Goal: Information Seeking & Learning: Check status

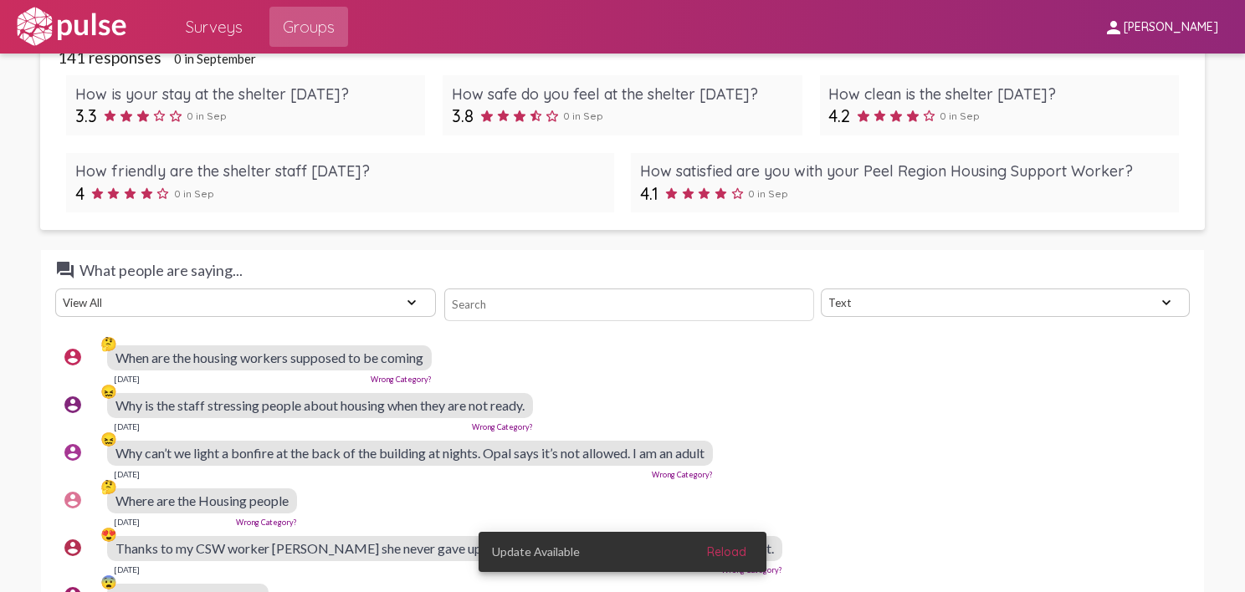
scroll to position [3185, 0]
click at [109, 374] on div "[DATE] Wrong Category?" at bounding box center [269, 378] width 325 height 13
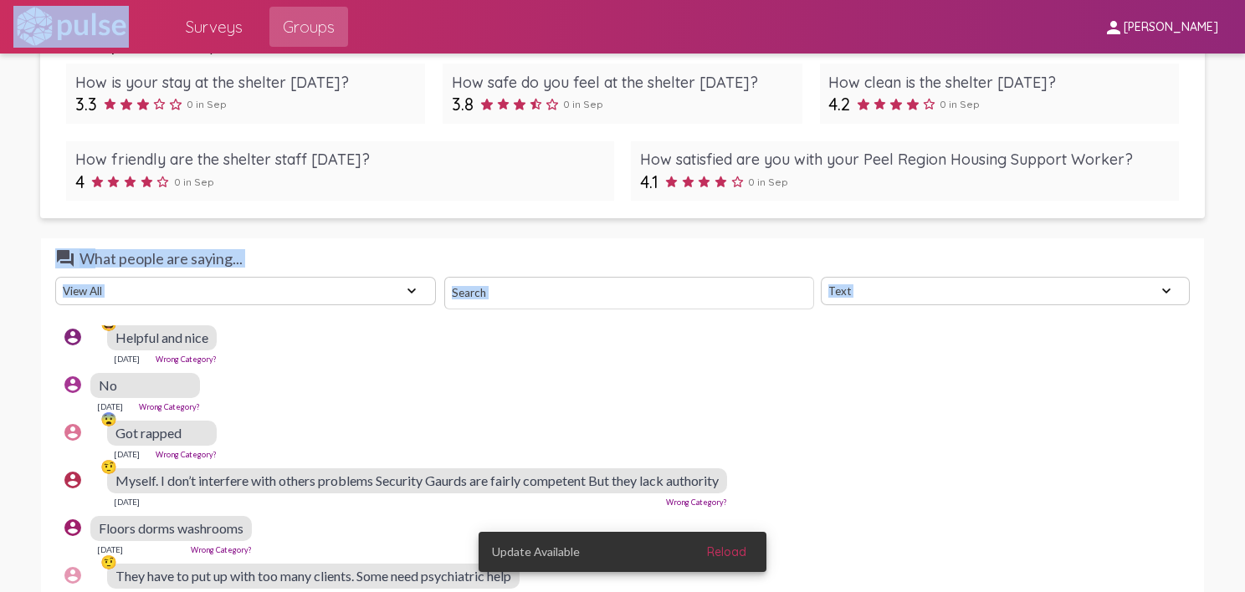
scroll to position [3311, 0]
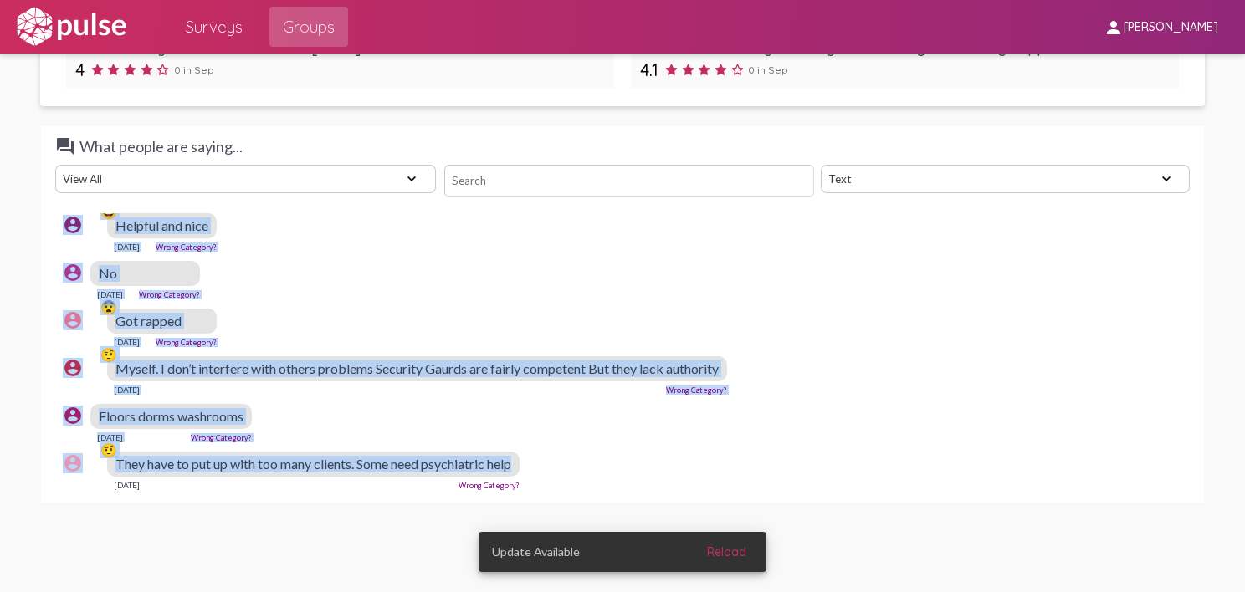
drag, startPoint x: 112, startPoint y: 356, endPoint x: 542, endPoint y: 455, distance: 441.2
copy pulse-text-response-list "🤔 Lore ips dol sitamet consect adipisci el se doeius Tem 34, 2239 Incid Utlabor…"
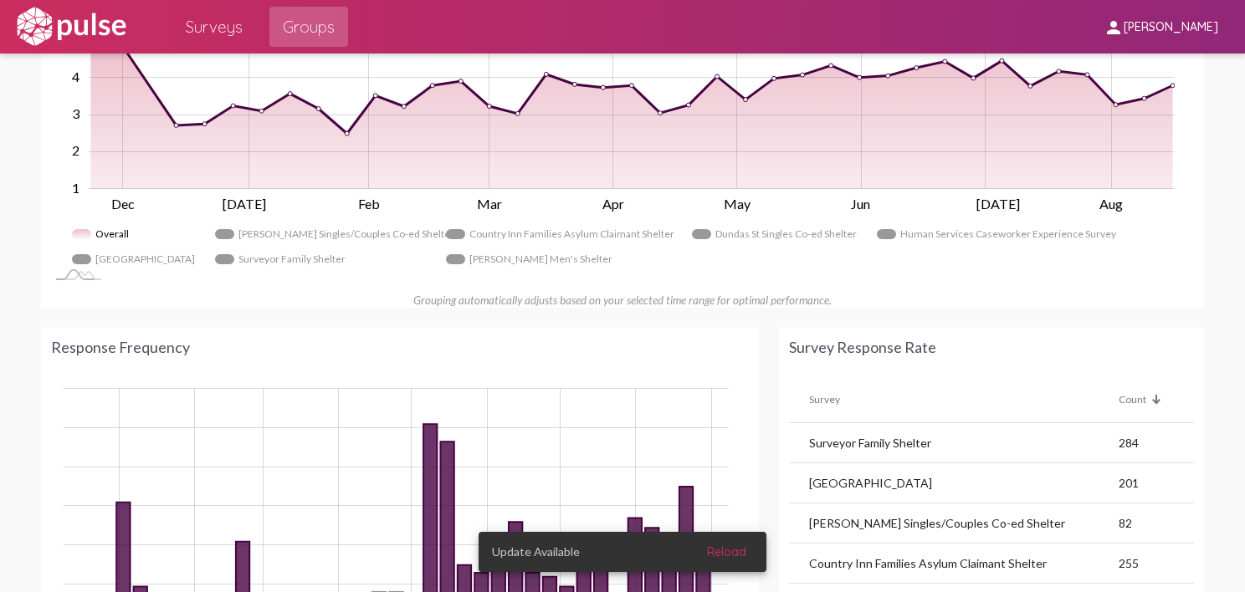
scroll to position [843, 0]
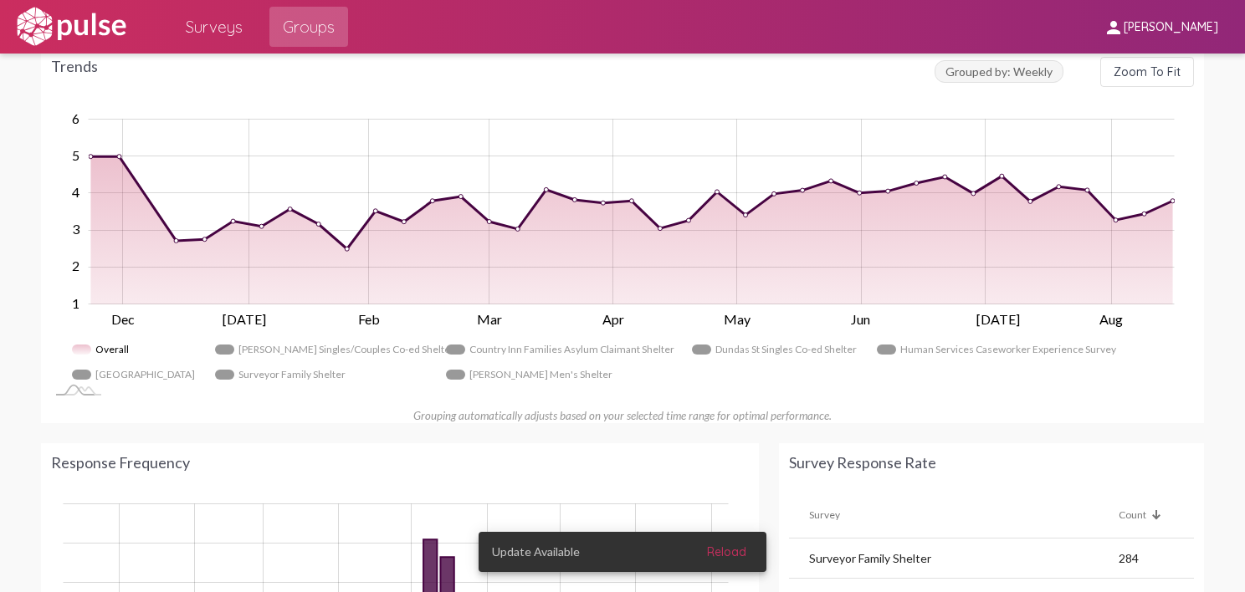
click at [223, 25] on span "Surveys" at bounding box center [214, 27] width 57 height 30
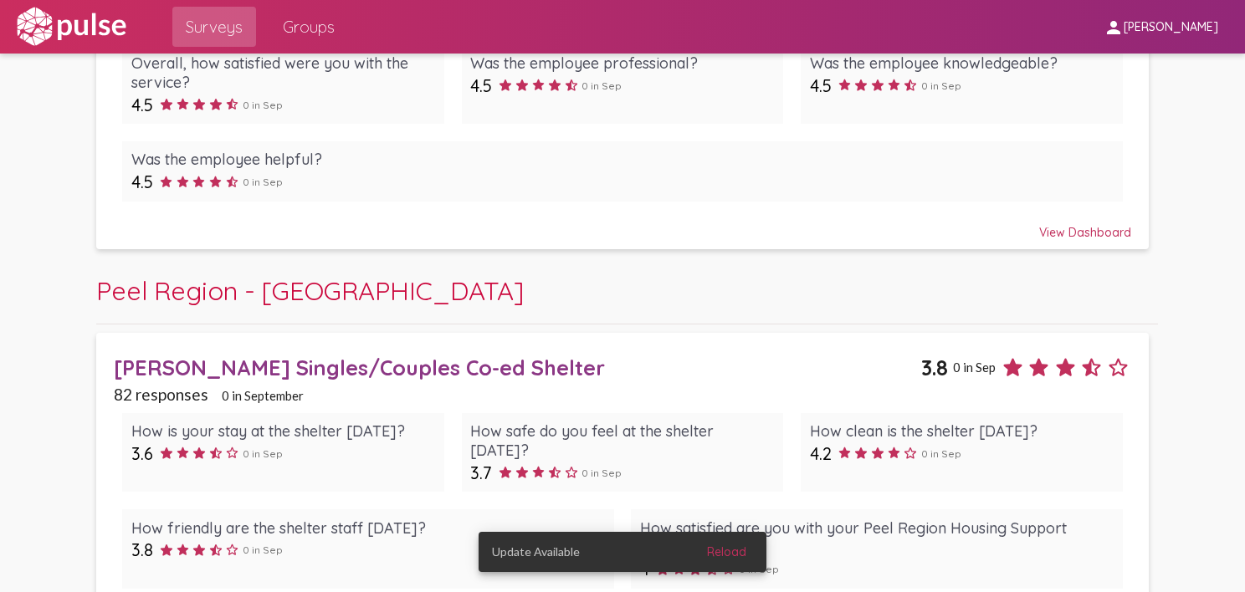
scroll to position [1101, 0]
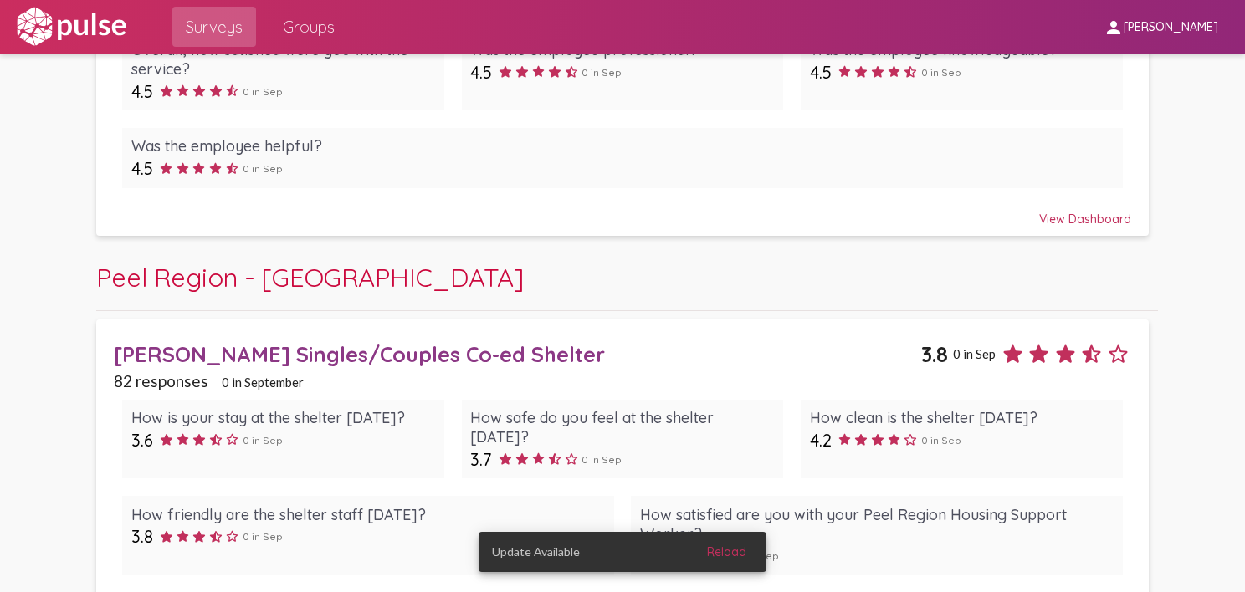
click at [305, 272] on span "Peel Region - [GEOGRAPHIC_DATA]" at bounding box center [309, 277] width 427 height 33
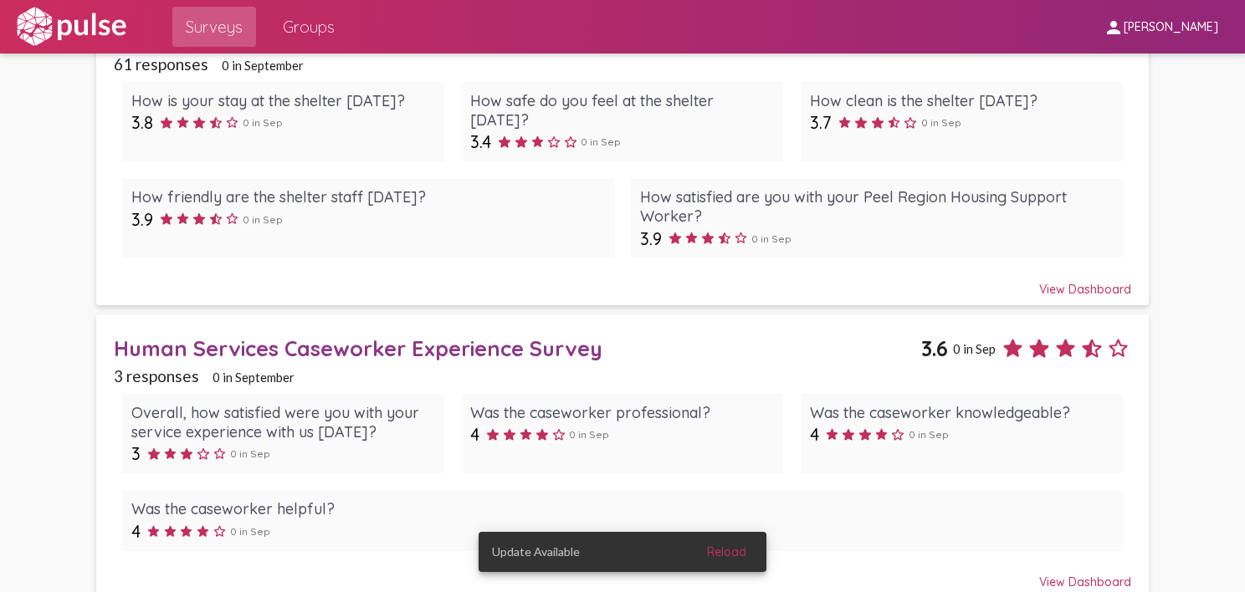
scroll to position [2049, 0]
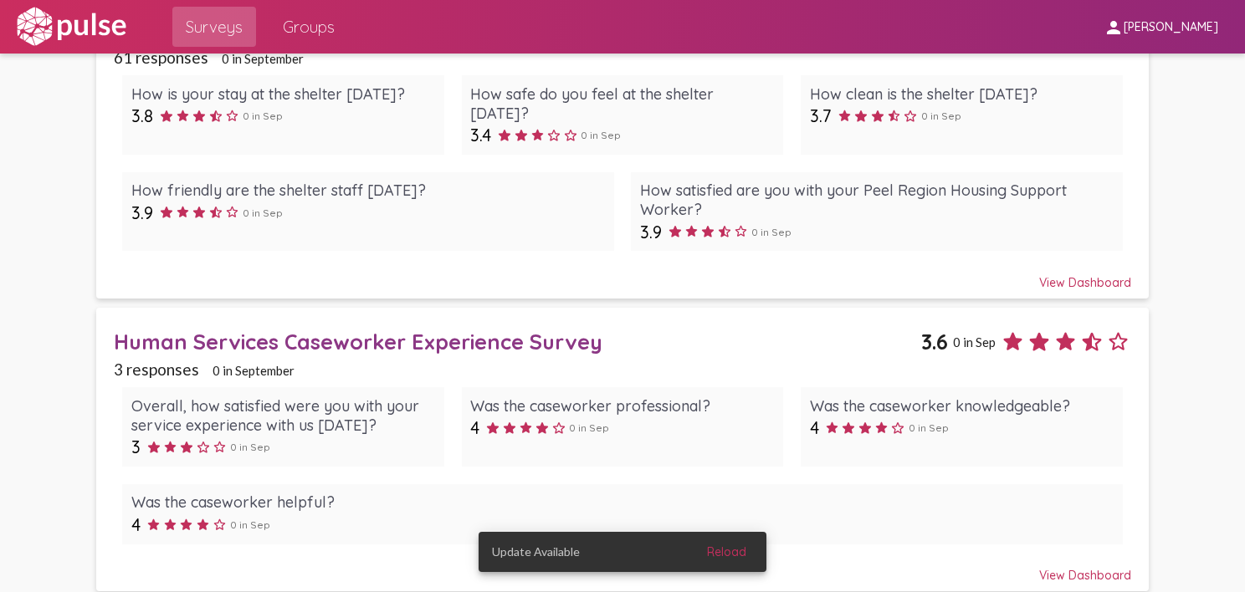
click at [354, 329] on div "Human Services Caseworker Experience Survey" at bounding box center [517, 342] width 807 height 26
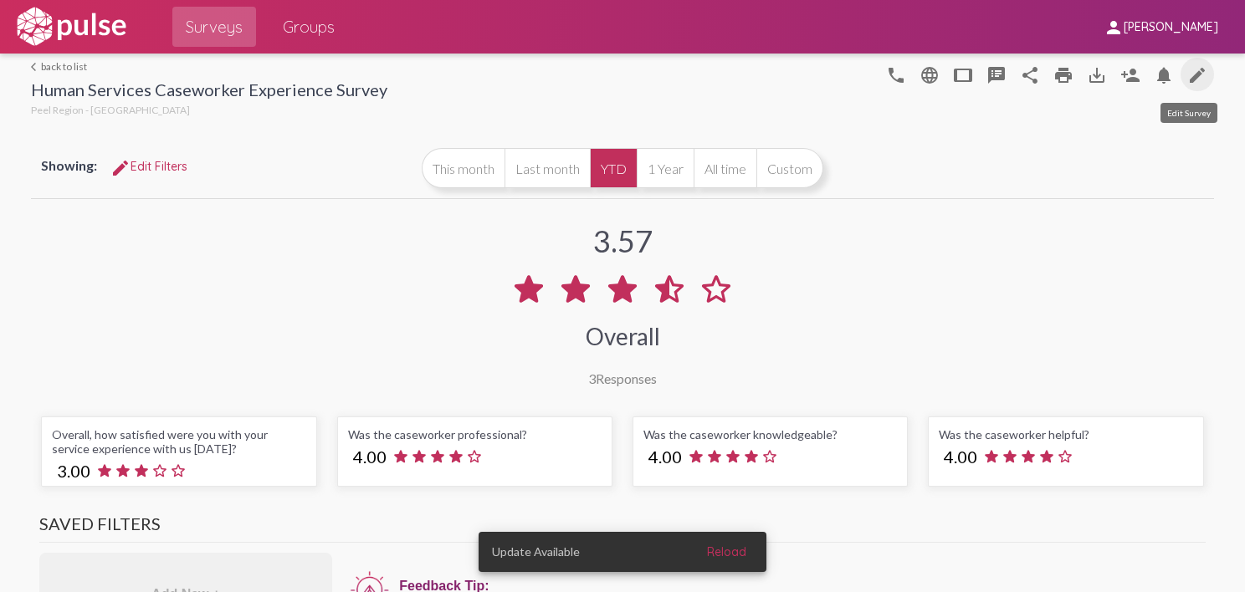
click at [1188, 73] on mat-icon "edit" at bounding box center [1197, 75] width 20 height 20
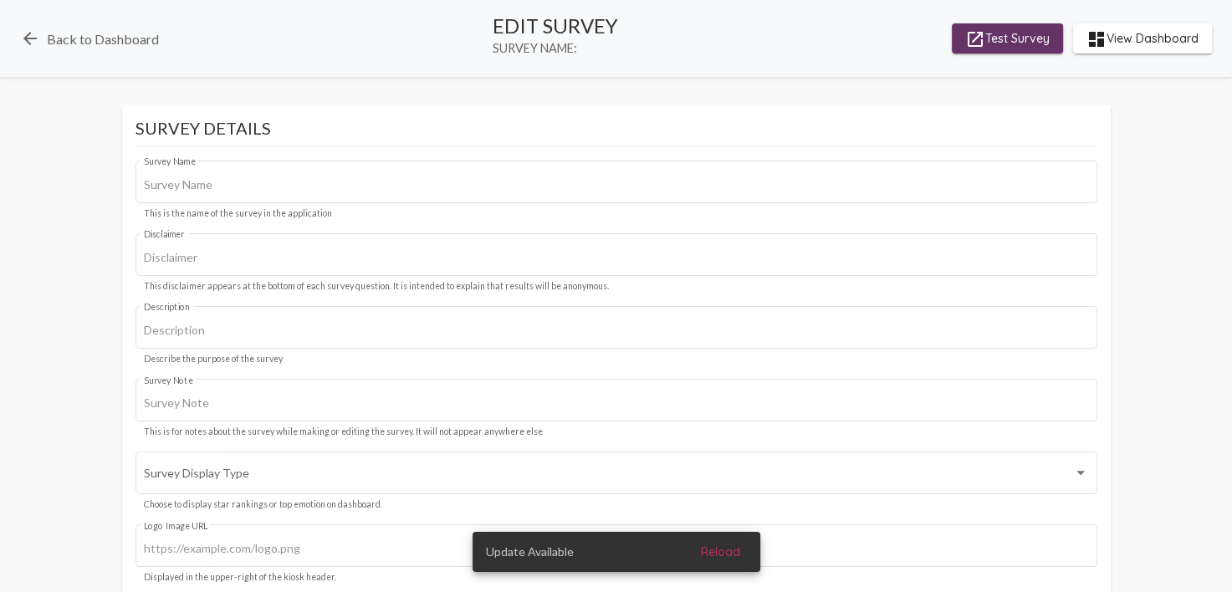
type input "Human Services Caseworker Experience Survey"
type input "Your responses will remain confidential, and no personal or identifying informa…"
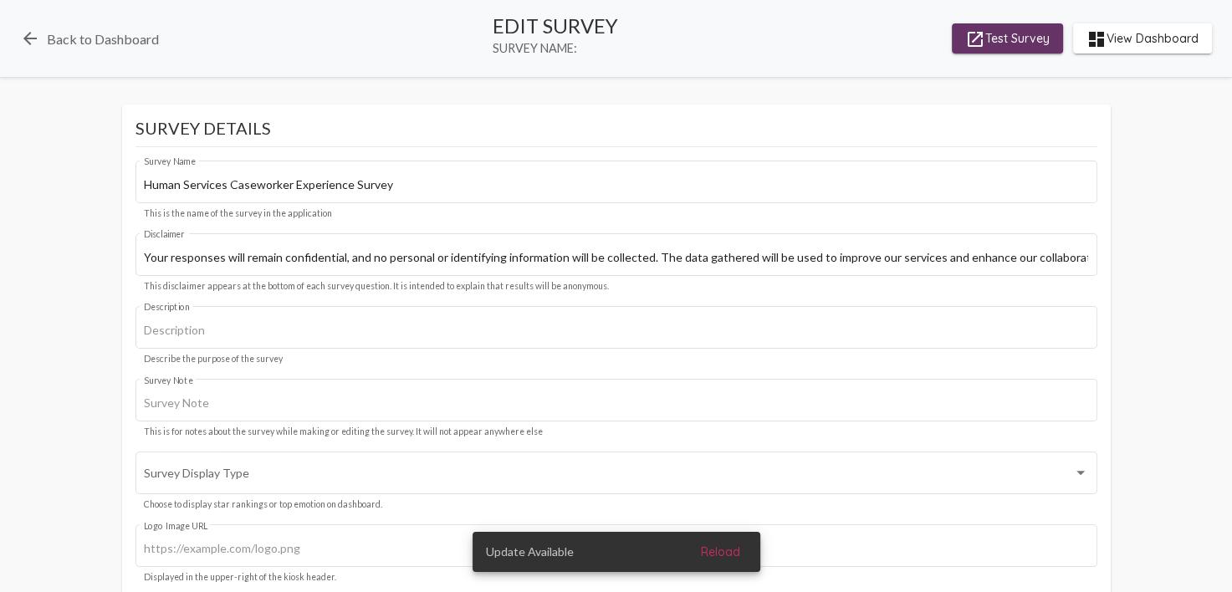
type input "[URL][DOMAIN_NAME]"
type input "#001e57"
checkbox input "true"
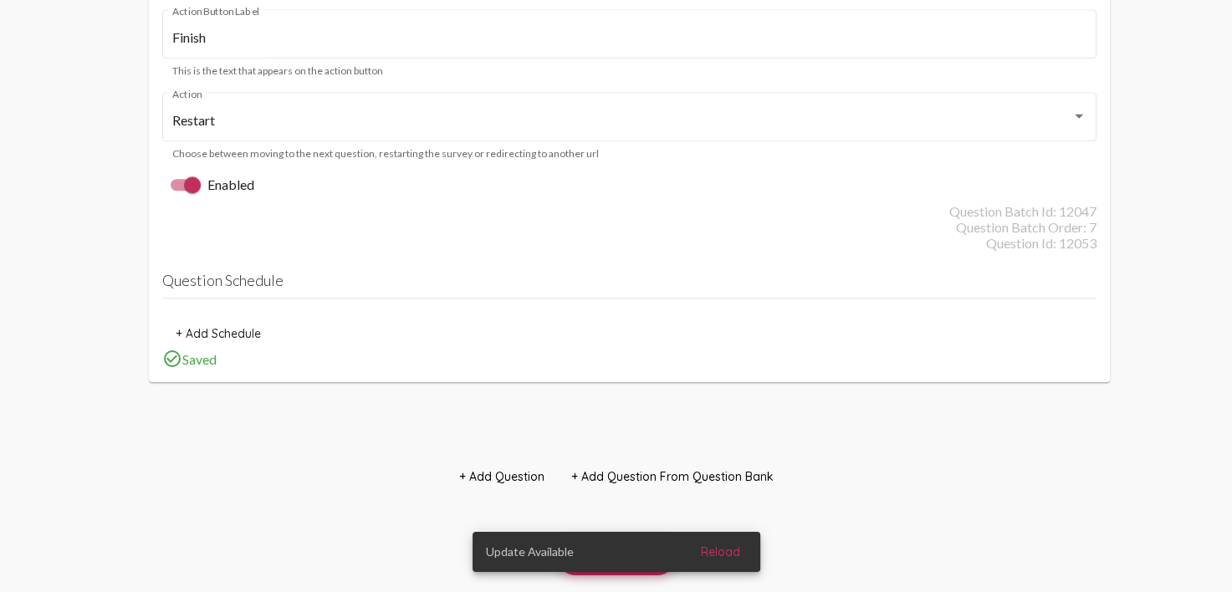
scroll to position [7880, 0]
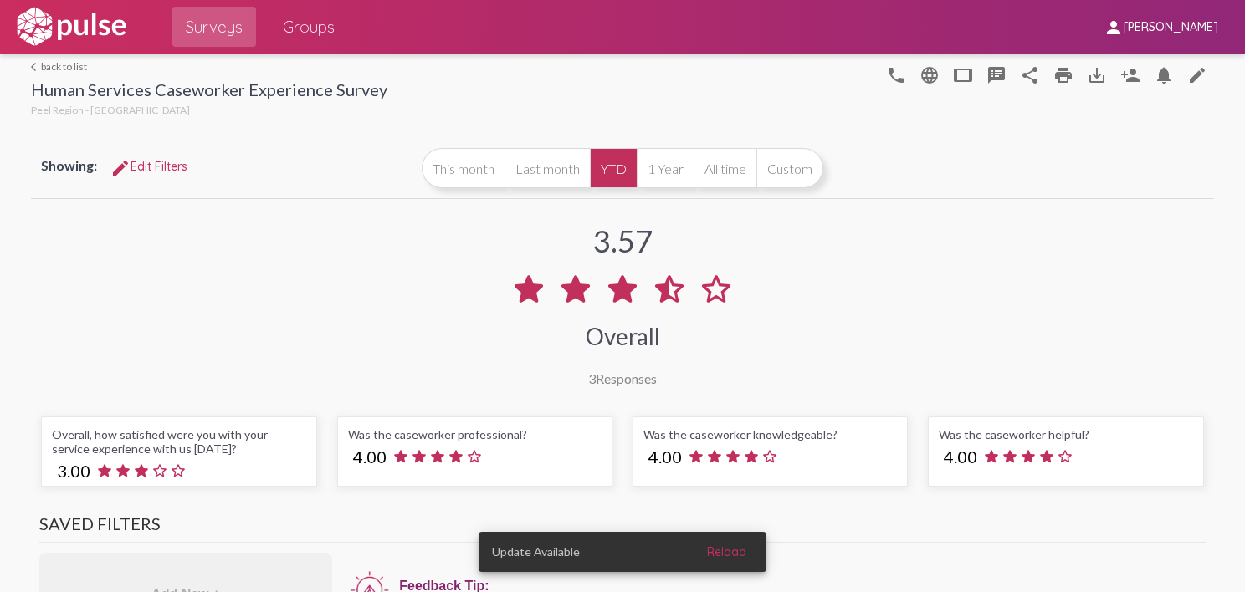
click at [50, 67] on link "arrow_back_ios back to list" at bounding box center [209, 66] width 356 height 13
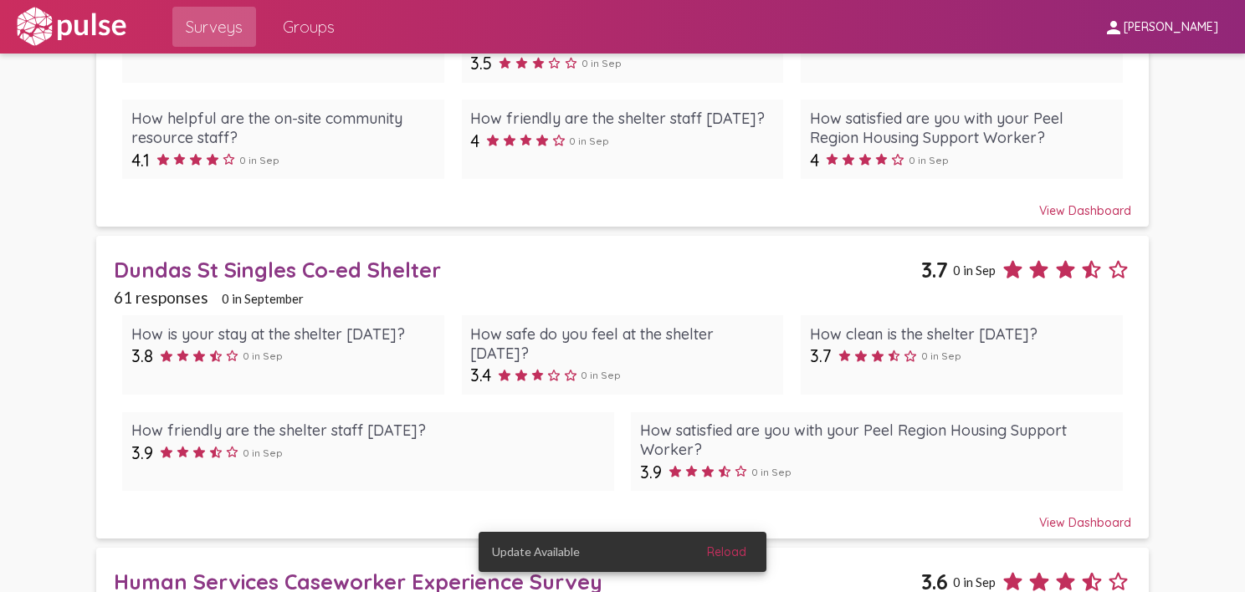
scroll to position [1783, 0]
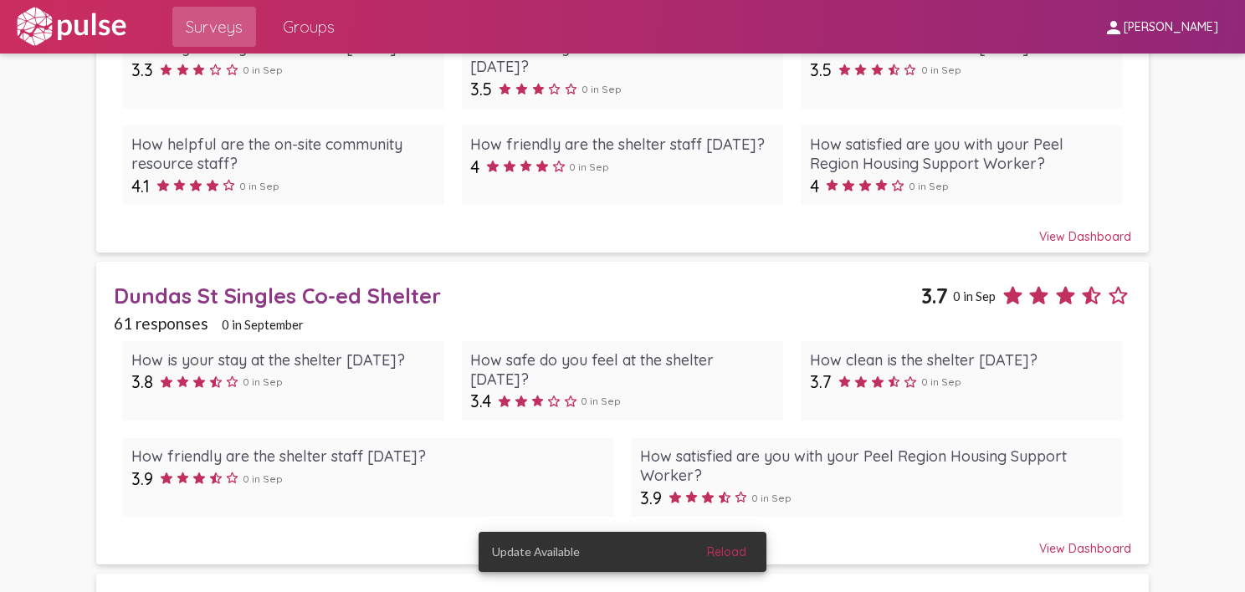
click at [315, 39] on span "Groups" at bounding box center [309, 27] width 52 height 30
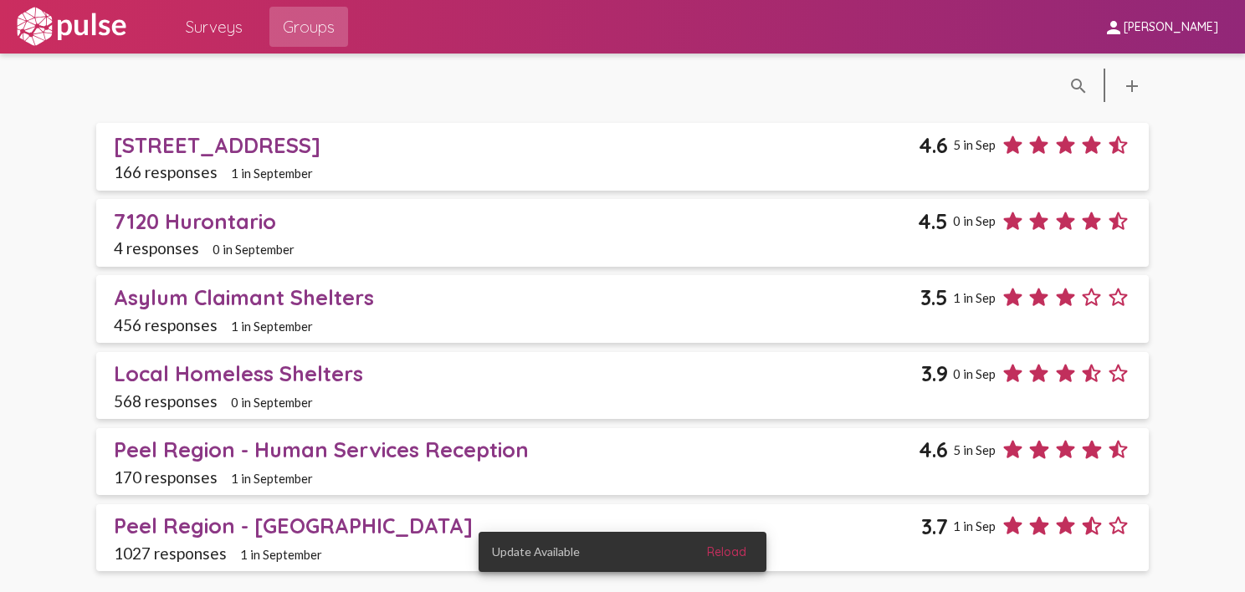
click at [231, 296] on div "Asylum Claimant Shelters" at bounding box center [517, 297] width 806 height 26
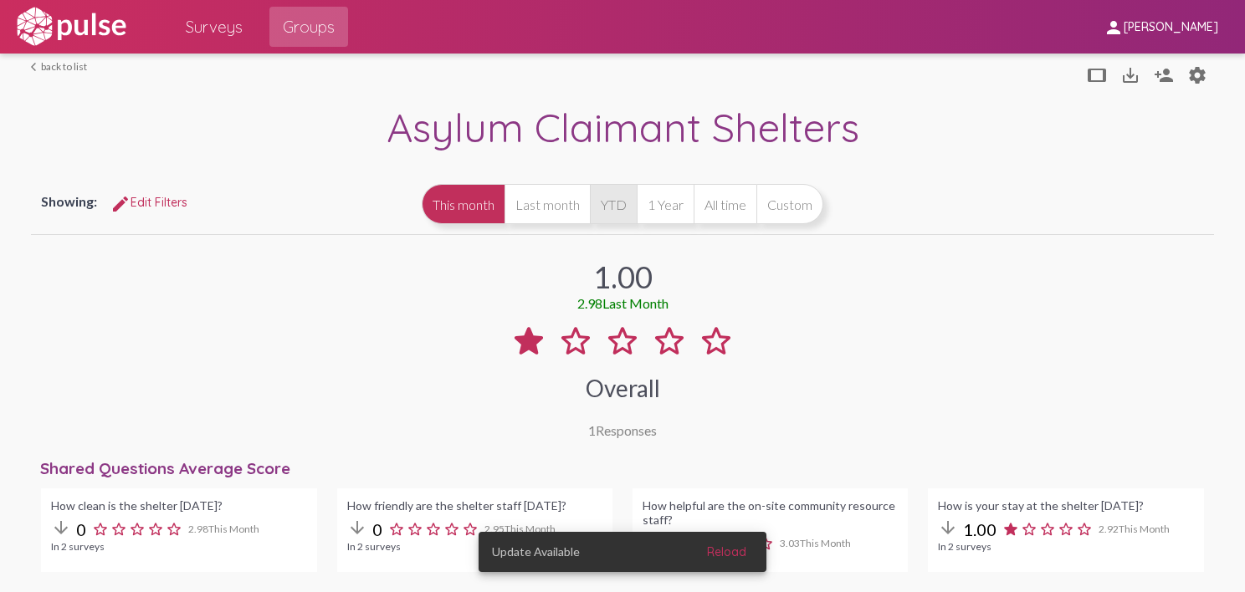
click at [615, 204] on button "YTD" at bounding box center [613, 204] width 47 height 40
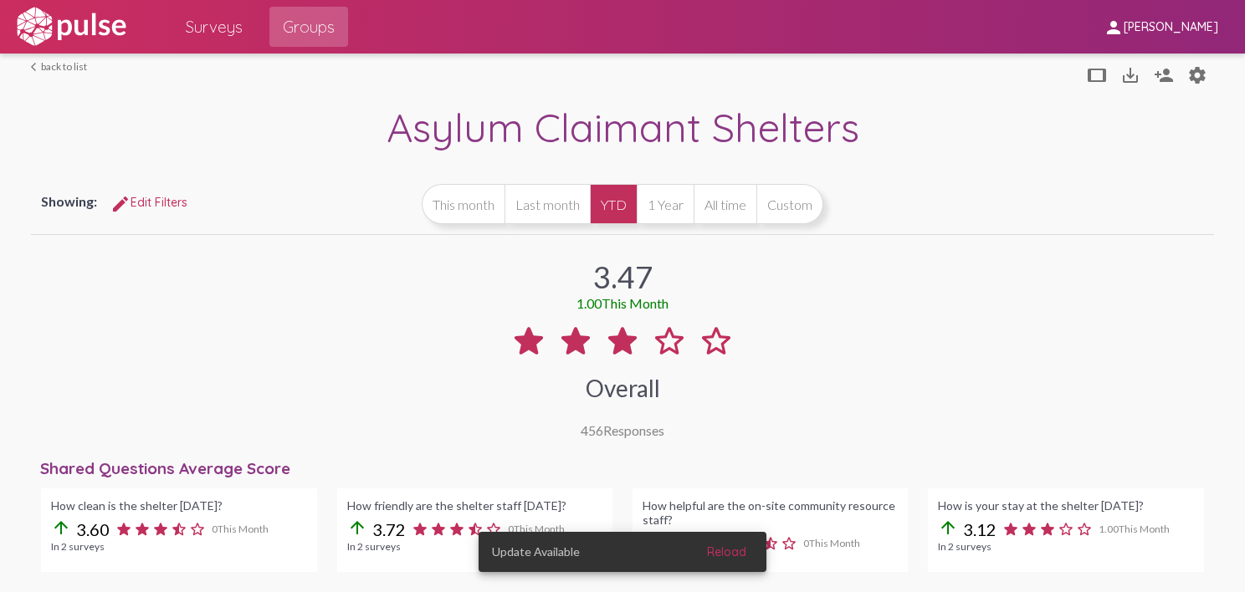
click at [57, 70] on link "arrow_back_ios back to list" at bounding box center [59, 66] width 56 height 13
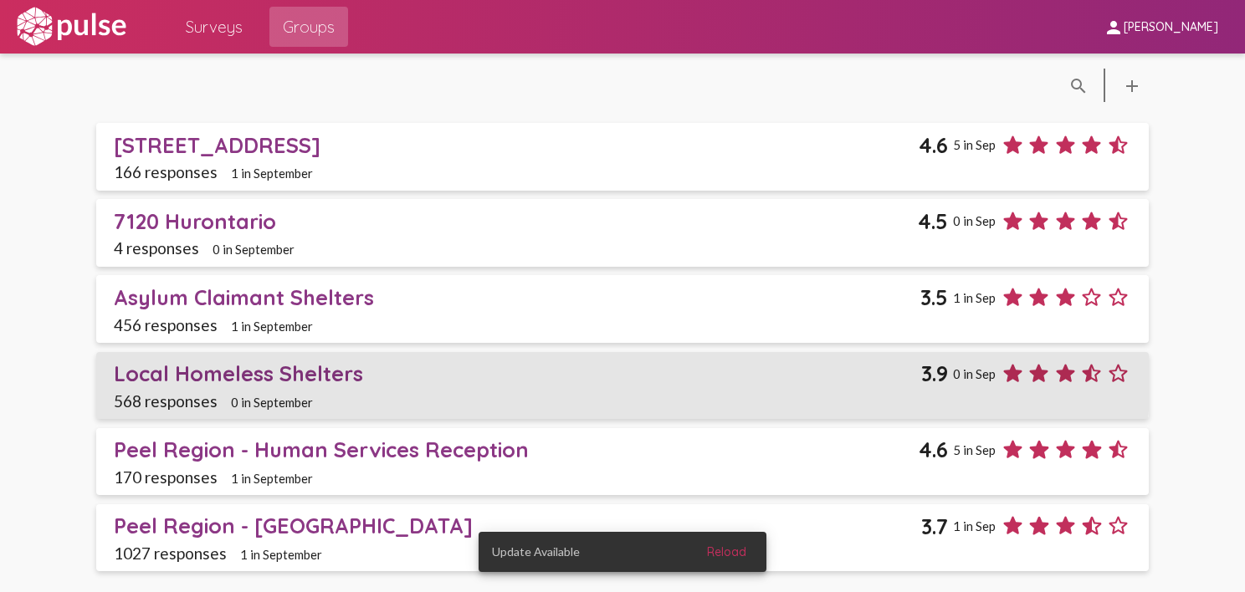
click at [243, 371] on div "Local Homeless Shelters" at bounding box center [517, 374] width 807 height 26
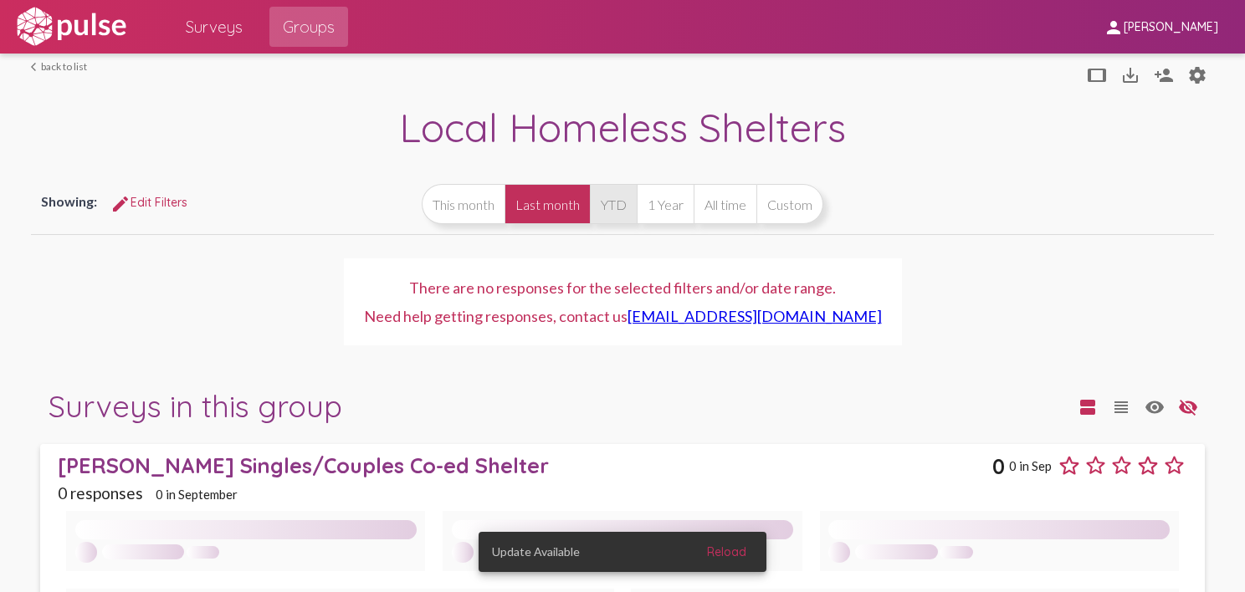
click at [615, 204] on button "YTD" at bounding box center [613, 204] width 47 height 40
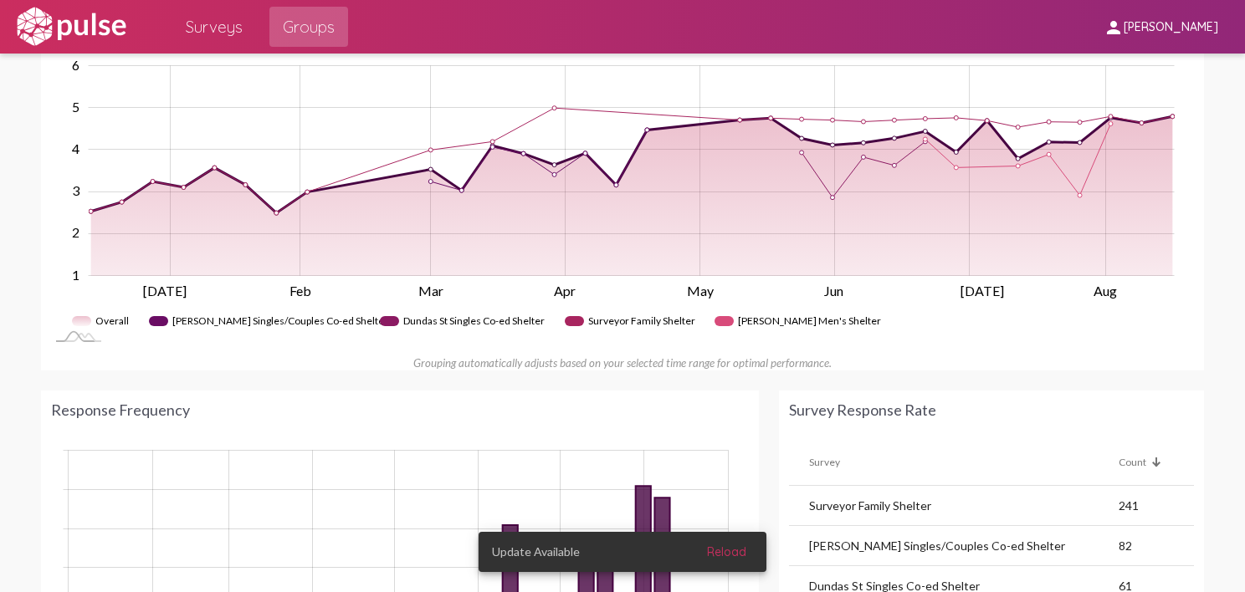
scroll to position [836, 0]
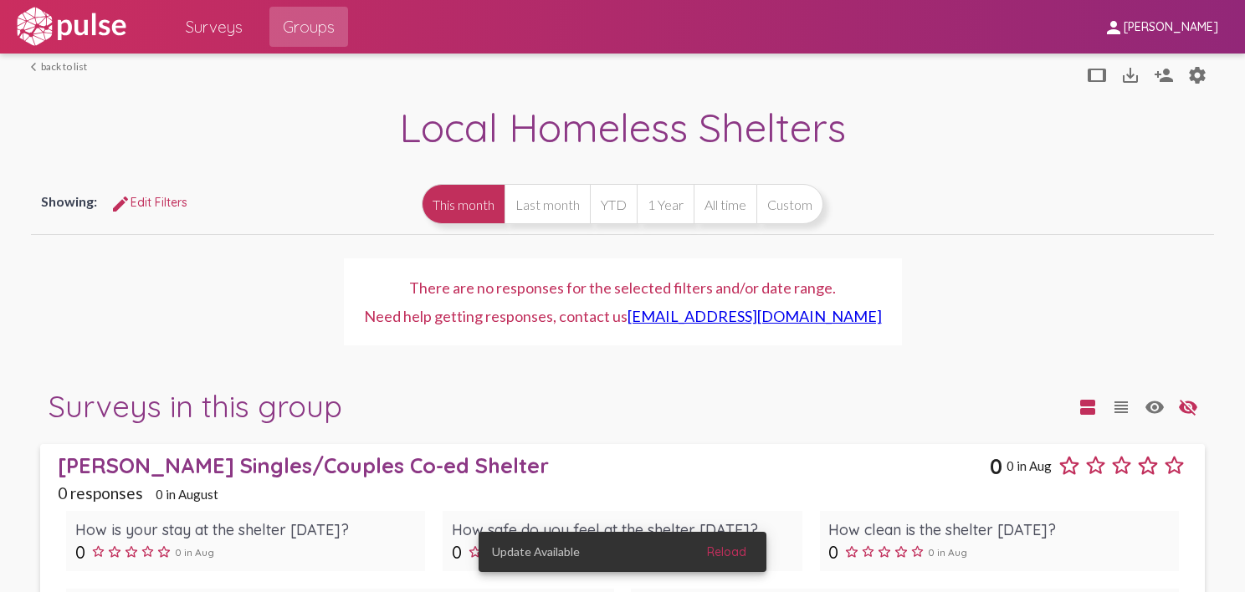
click at [52, 69] on link "arrow_back_ios back to list" at bounding box center [59, 66] width 56 height 13
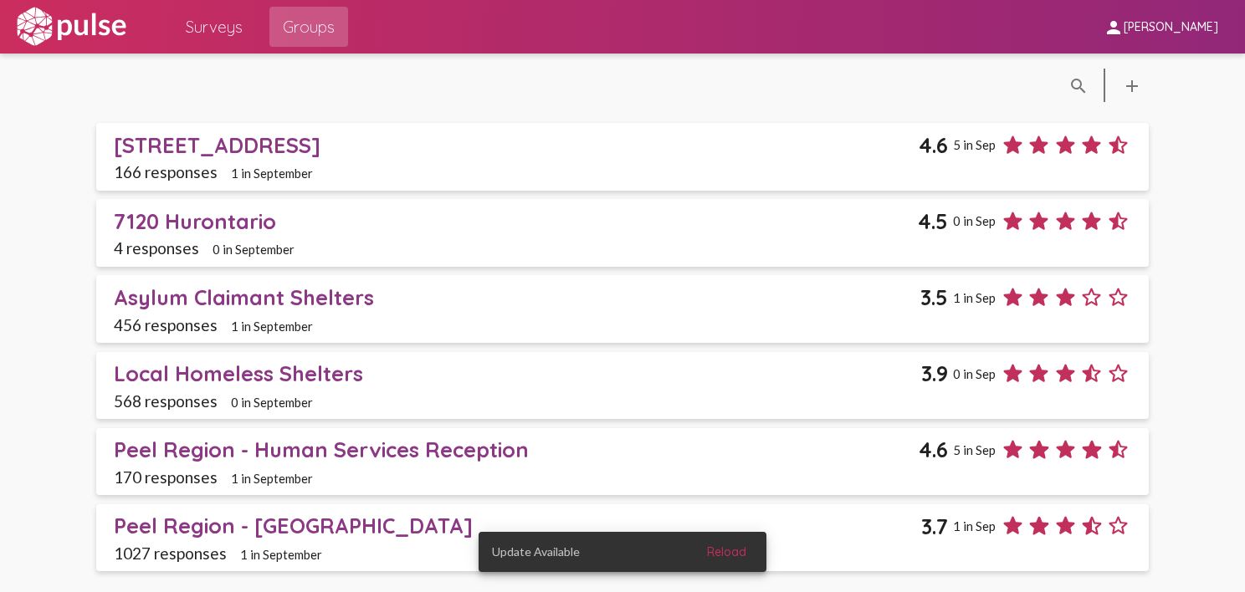
click at [202, 448] on div "Peel Region - Human Services Reception" at bounding box center [516, 450] width 805 height 26
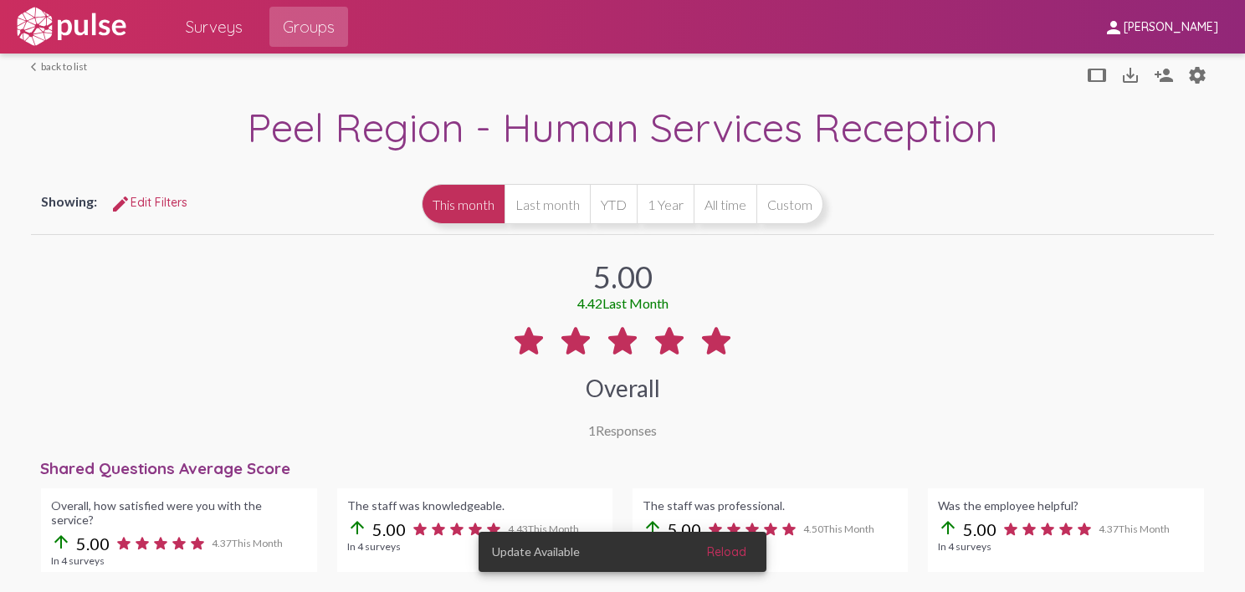
click at [57, 62] on link "arrow_back_ios back to list" at bounding box center [59, 66] width 56 height 13
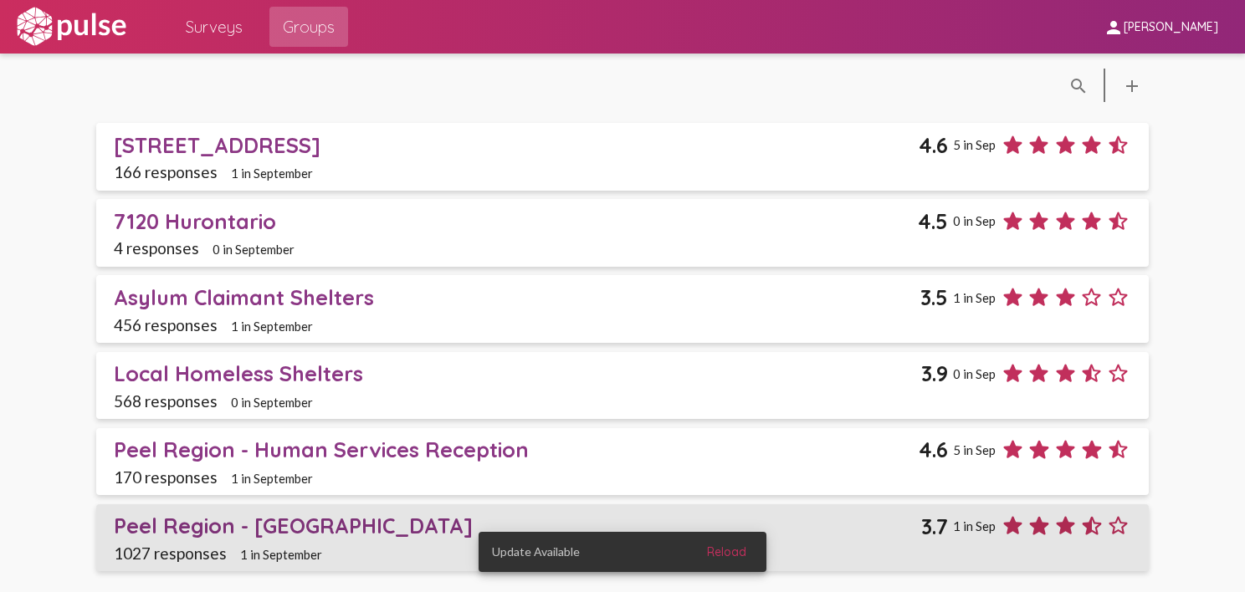
click at [304, 522] on div "Peel Region - [GEOGRAPHIC_DATA]" at bounding box center [517, 526] width 807 height 26
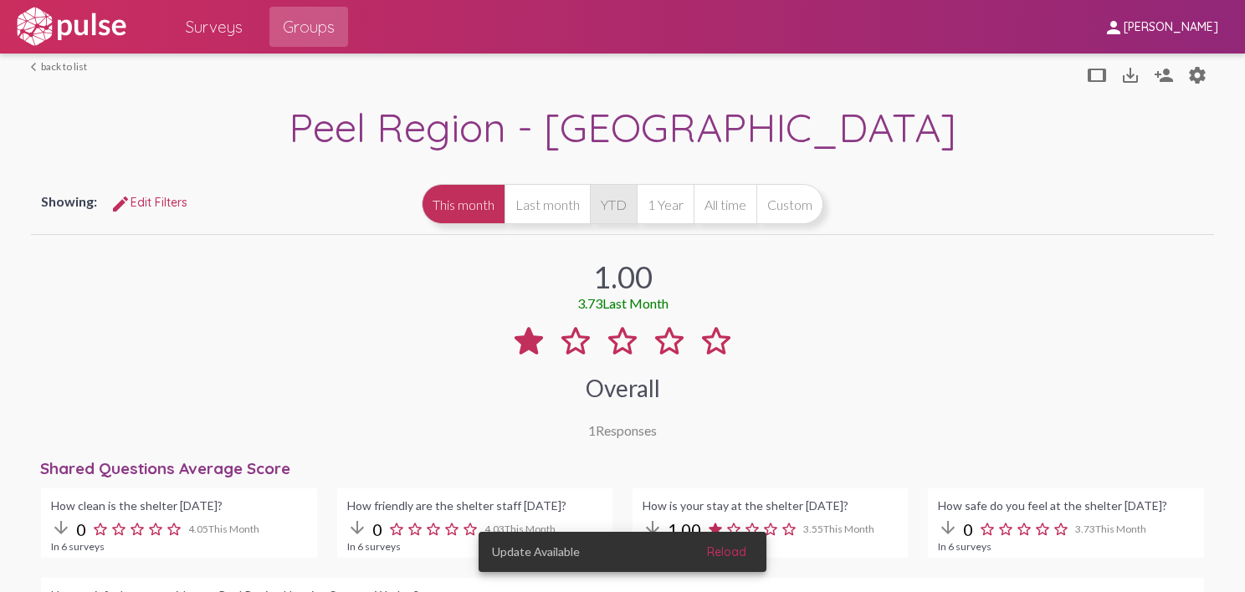
click at [608, 207] on button "YTD" at bounding box center [613, 204] width 47 height 40
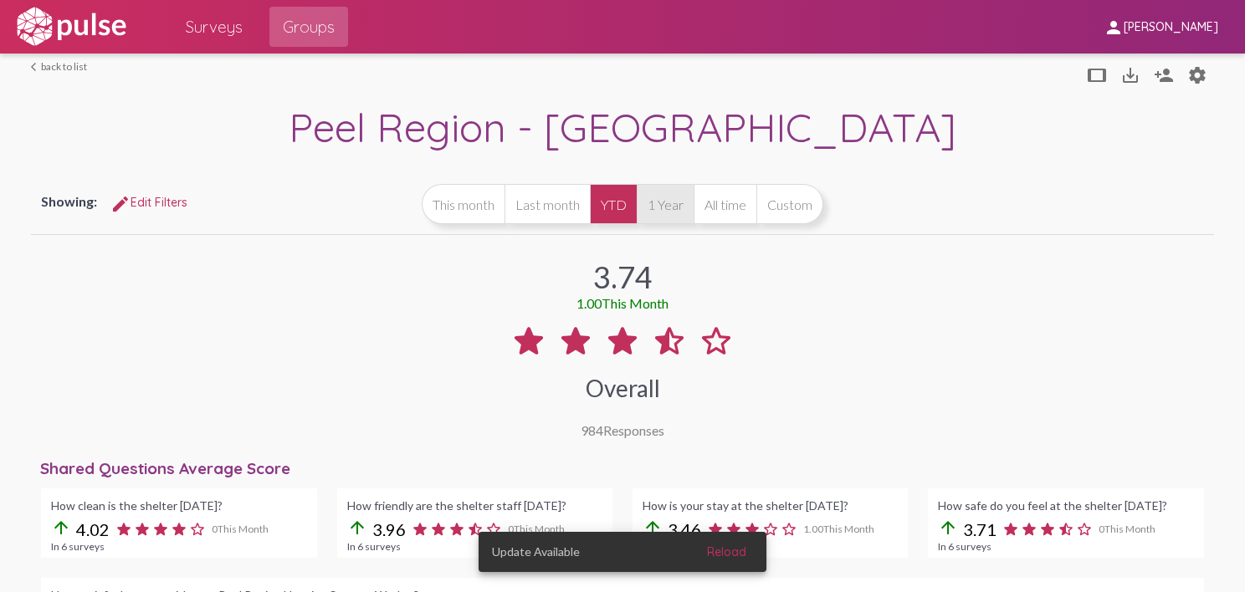
click at [665, 206] on button "1 Year" at bounding box center [665, 204] width 57 height 40
click at [720, 211] on button "All time" at bounding box center [724, 204] width 63 height 40
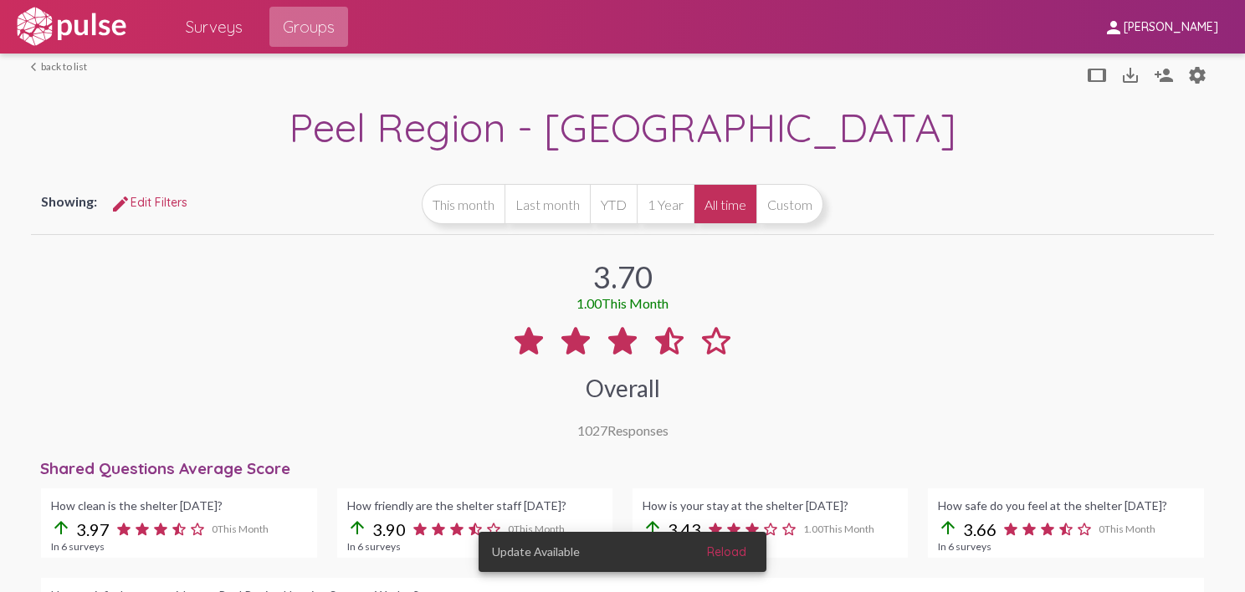
click at [316, 30] on span "Groups" at bounding box center [309, 27] width 52 height 30
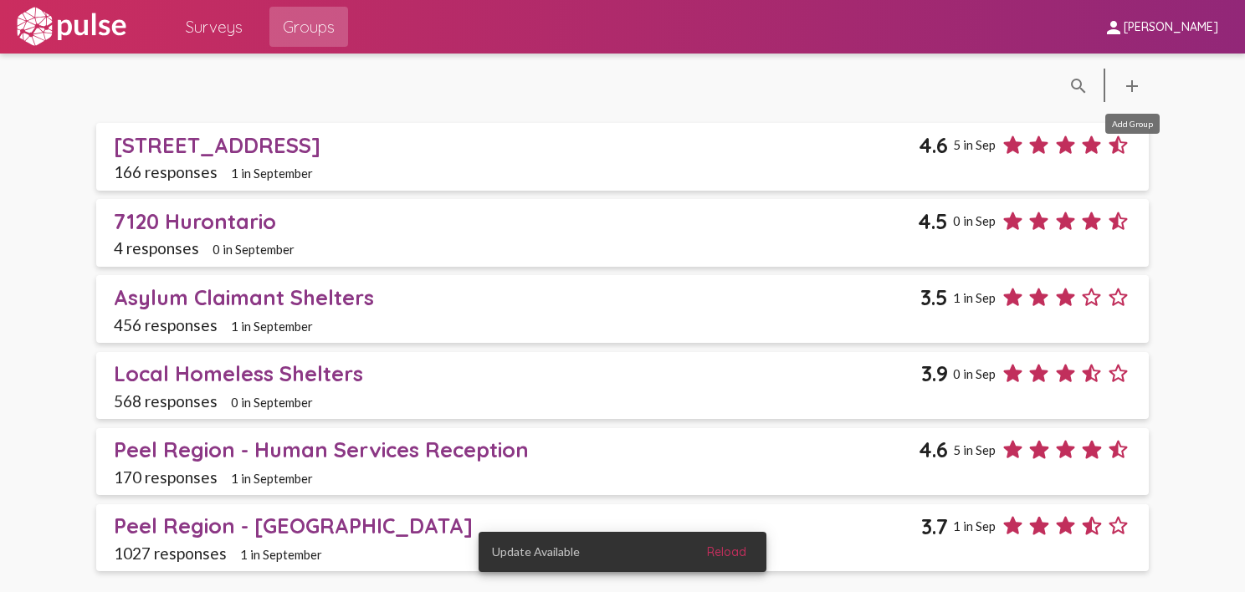
click at [1129, 84] on mat-icon "add" at bounding box center [1132, 86] width 20 height 20
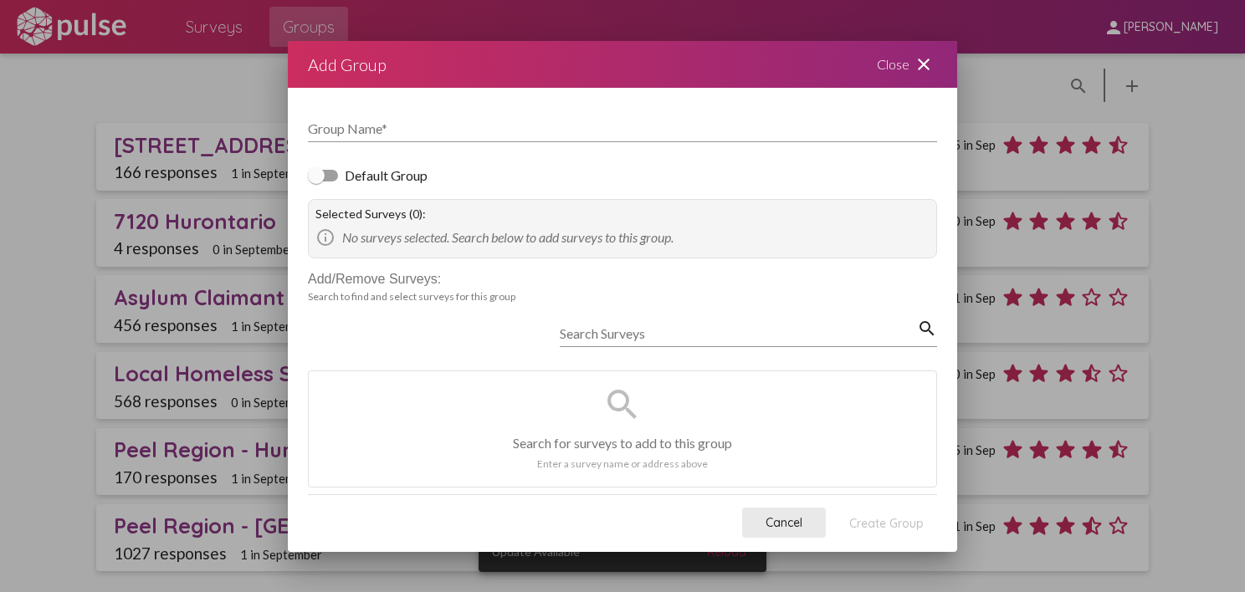
click at [791, 524] on span "Cancel" at bounding box center [783, 522] width 37 height 15
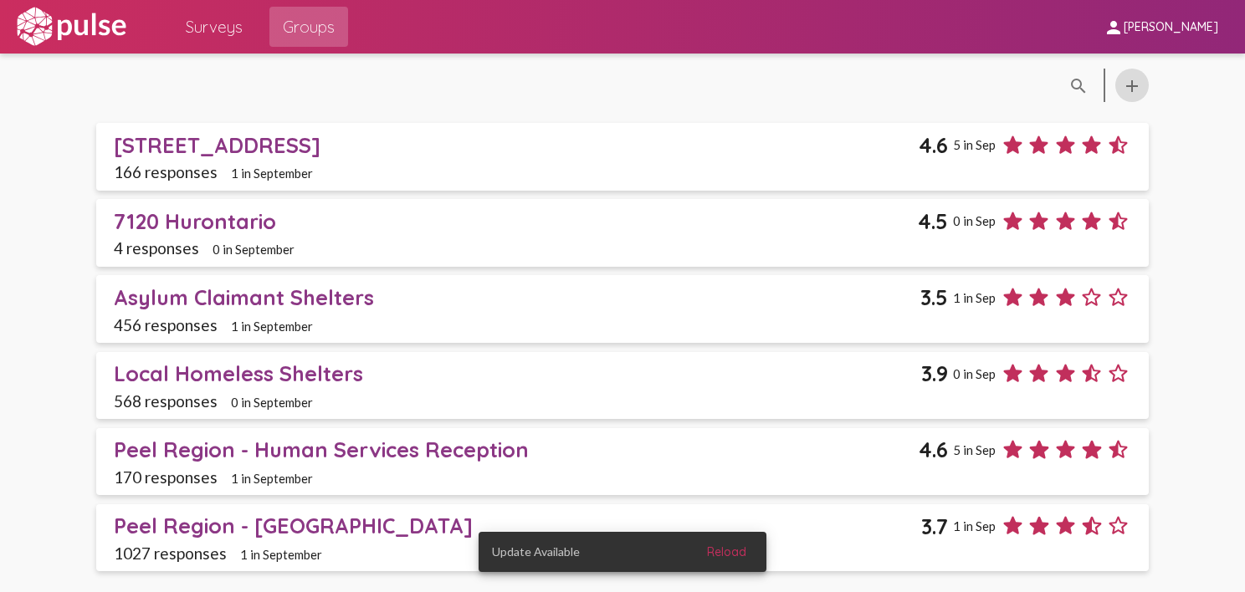
click at [295, 522] on div "Peel Region - [GEOGRAPHIC_DATA]" at bounding box center [517, 526] width 807 height 26
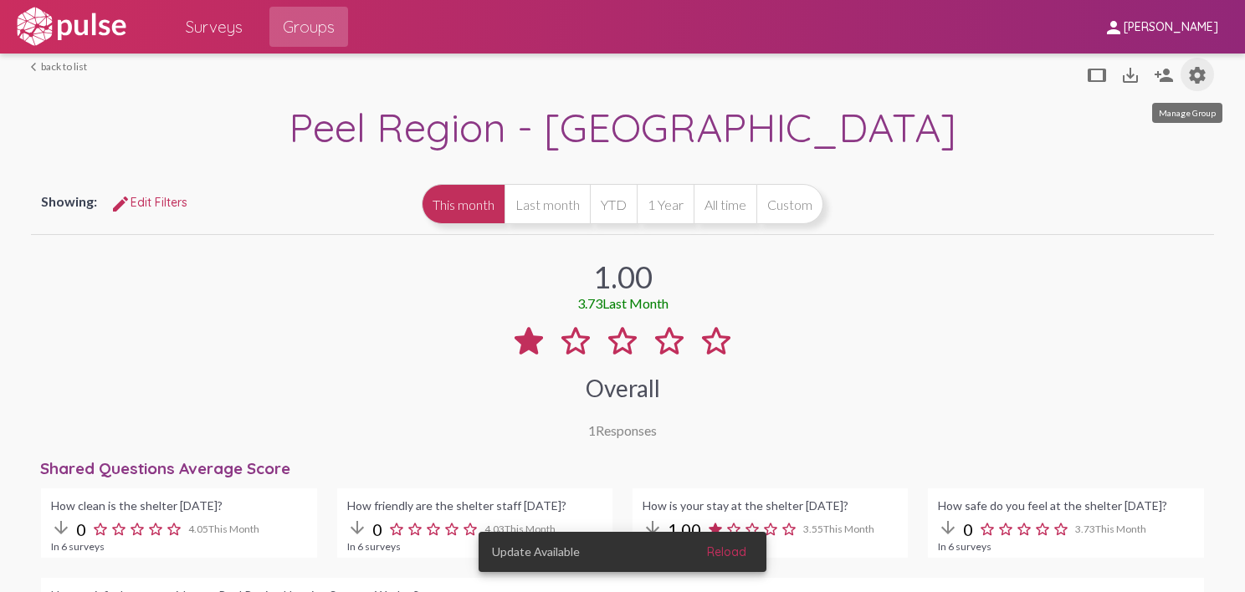
click at [1190, 75] on mat-icon "settings" at bounding box center [1197, 75] width 20 height 20
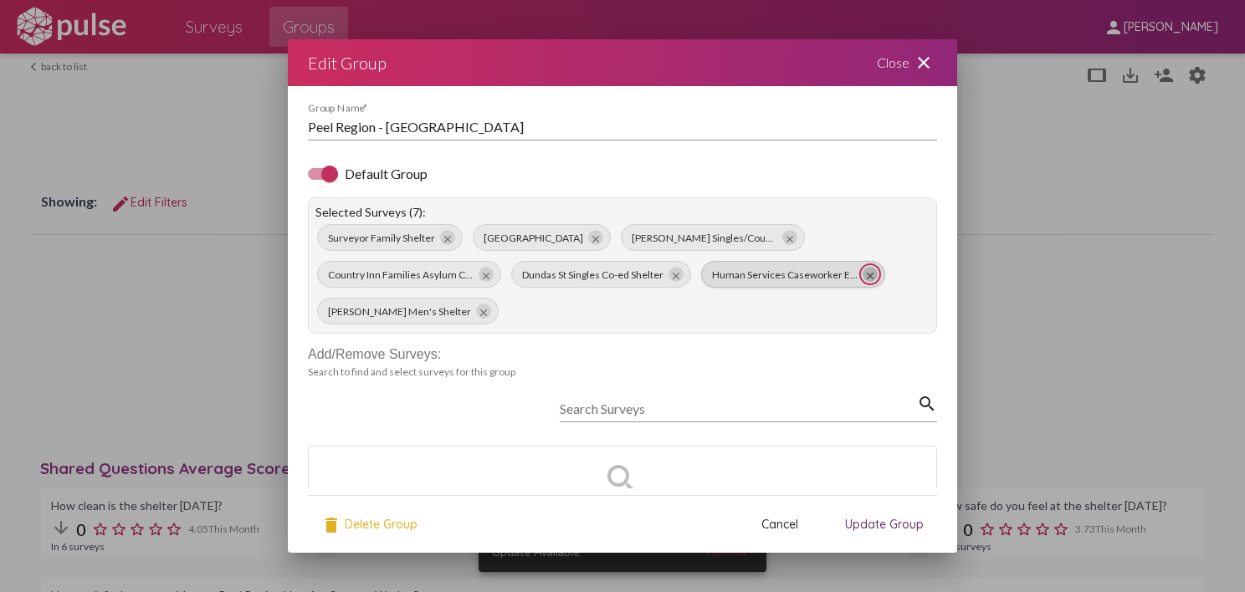
click at [868, 271] on mat-icon "close" at bounding box center [870, 276] width 12 height 12
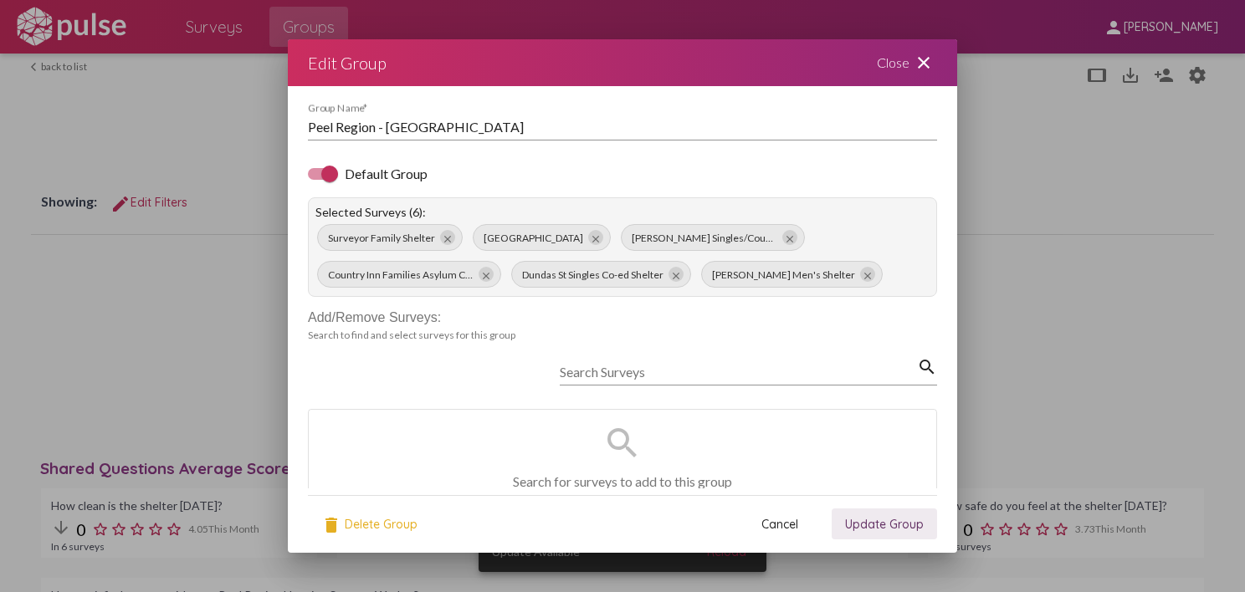
click at [890, 525] on span "Update Group" at bounding box center [884, 524] width 79 height 15
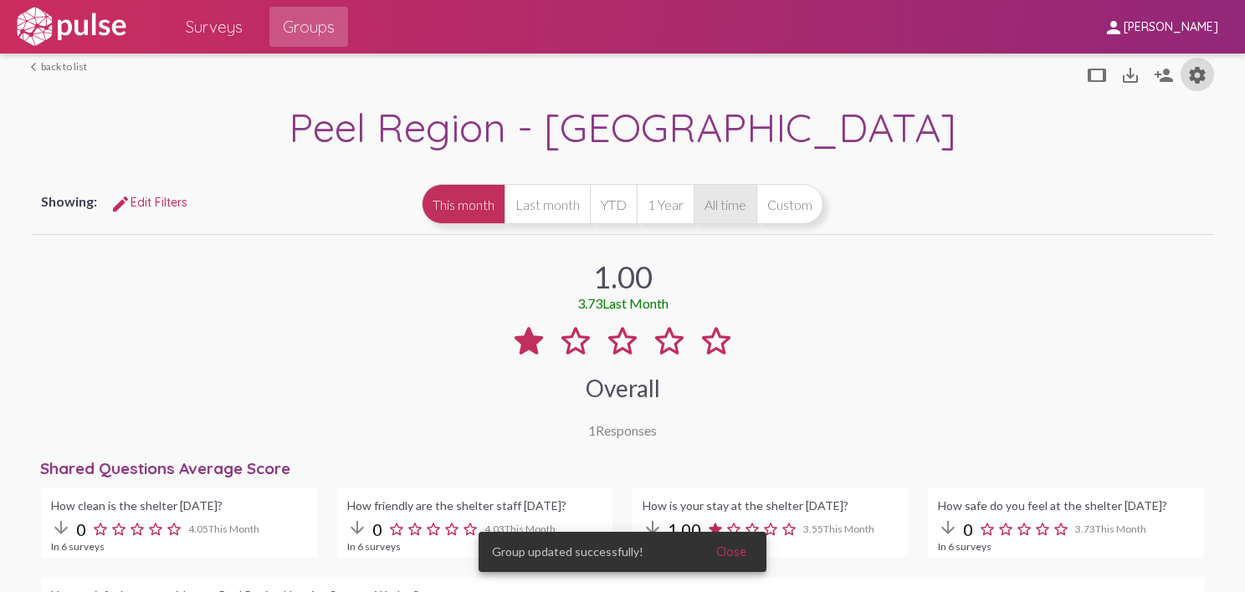
click at [725, 209] on button "All time" at bounding box center [724, 204] width 63 height 40
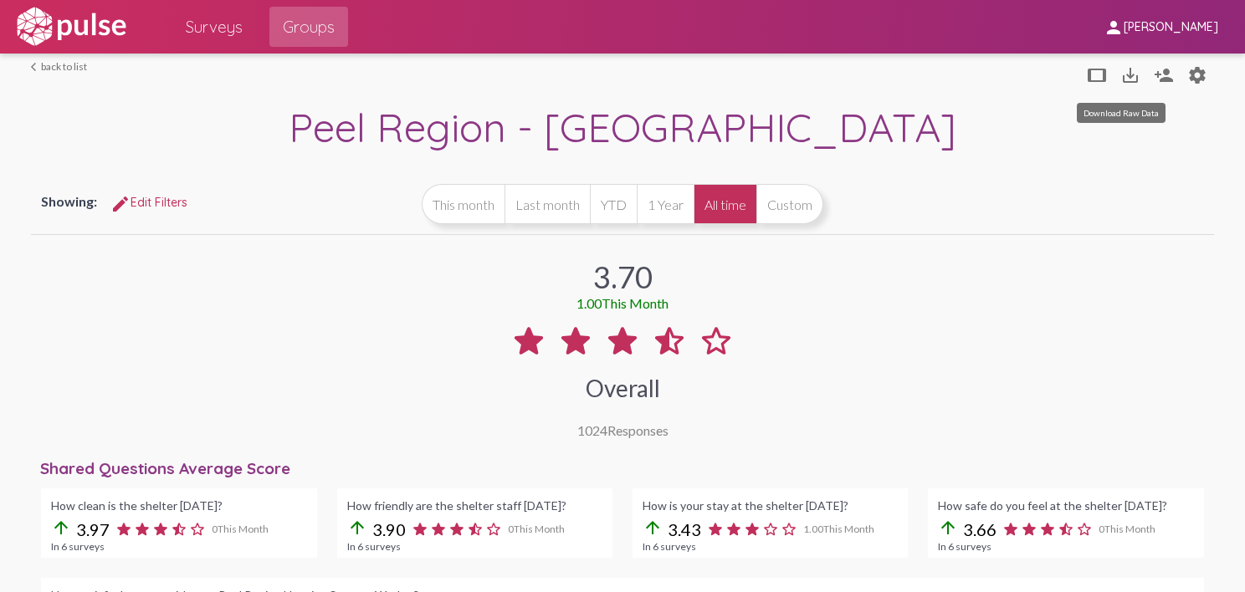
click at [1120, 77] on mat-icon "save_alt" at bounding box center [1130, 75] width 20 height 20
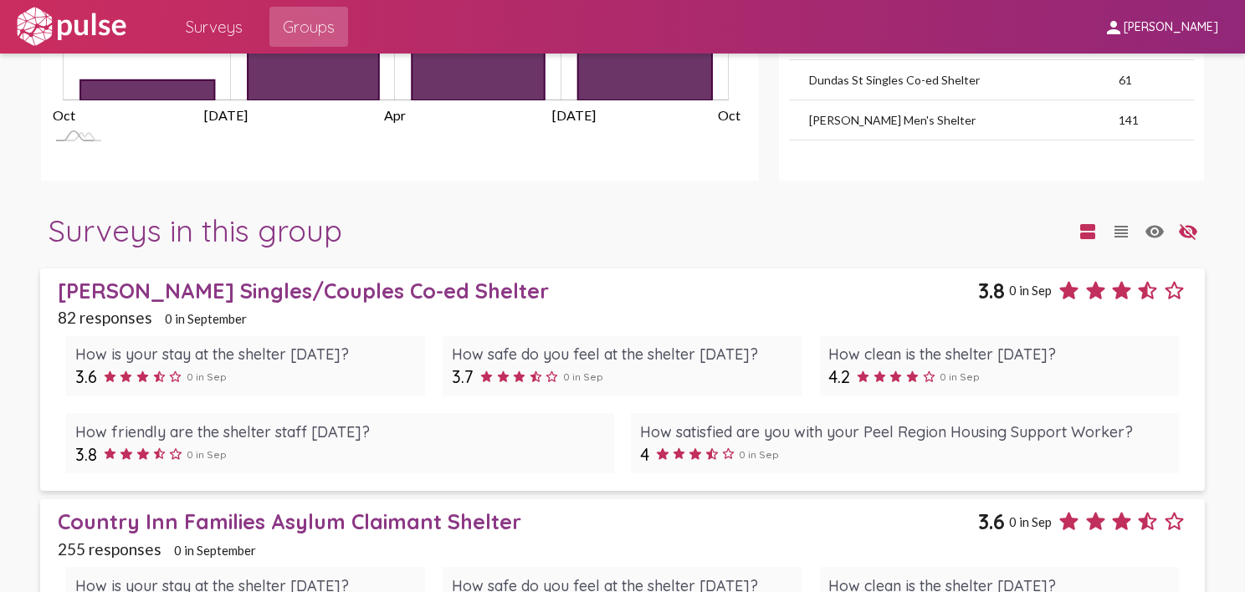
scroll to position [1481, 0]
click at [744, 202] on div "Surveys in this group view_agenda view_headline visibility visibility_off" at bounding box center [622, 230] width 1165 height 61
